Goal: Use online tool/utility: Utilize a website feature to perform a specific function

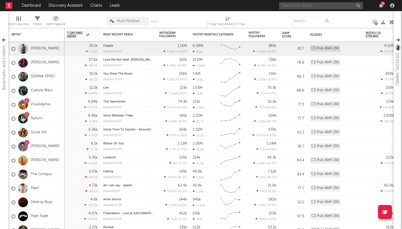
click at [311, 7] on input "text" at bounding box center [321, 5] width 84 height 7
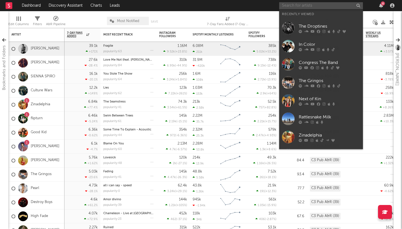
click at [311, 7] on input "text" at bounding box center [321, 5] width 84 height 7
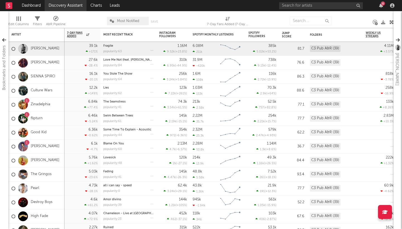
click at [63, 3] on link "Discovery Assistant" at bounding box center [66, 5] width 42 height 11
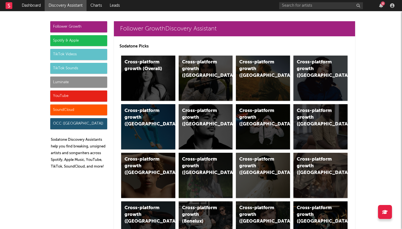
click at [84, 39] on div "Spotify & Apple" at bounding box center [78, 40] width 57 height 11
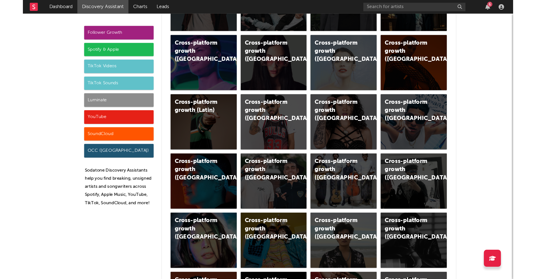
scroll to position [558, 0]
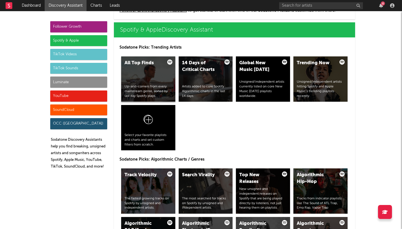
click at [151, 65] on div "All Top Finds" at bounding box center [144, 63] width 38 height 7
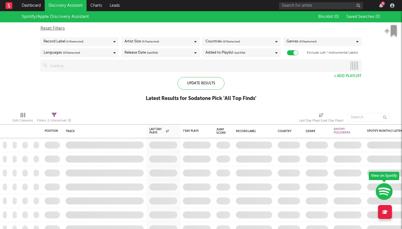
checkbox input "true"
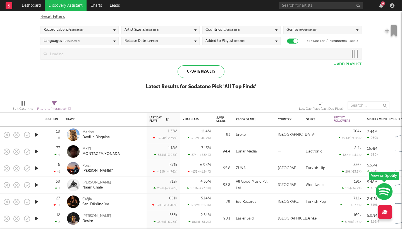
click at [115, 32] on div "Record Label ( 2 / 6 selected)" at bounding box center [79, 30] width 78 height 8
click at [144, 74] on div "Spotify/Apple Discovery Assistant Blocklist ( 0 ) Saved Searches ( 0 ) Reset Fi…" at bounding box center [201, 47] width 402 height 96
